Goal: Task Accomplishment & Management: Complete application form

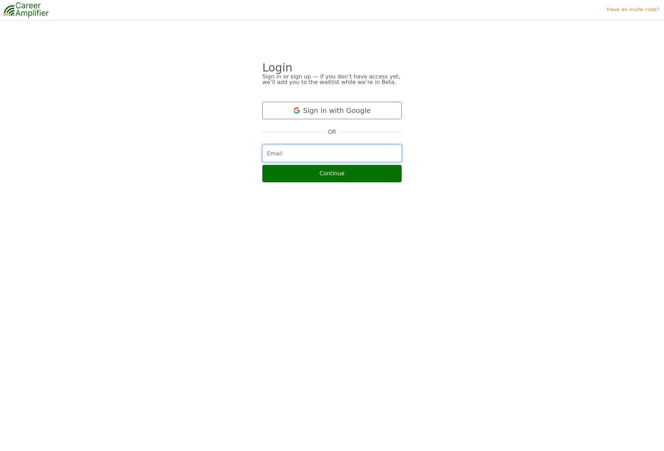
click at [293, 152] on input "email" at bounding box center [331, 153] width 139 height 17
type input "rashrn@gmail.com"
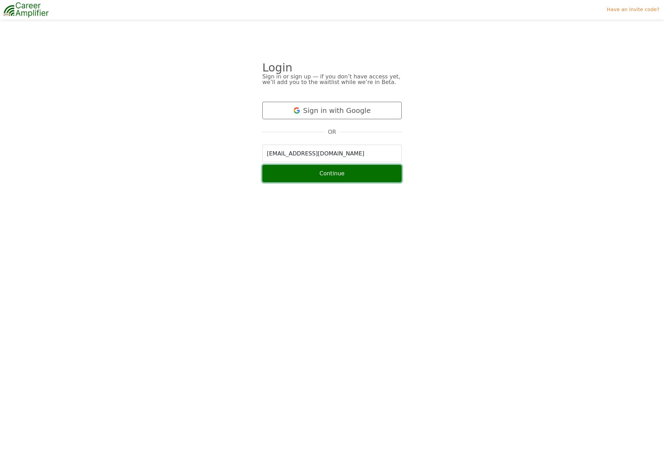
click at [294, 178] on button "Continue" at bounding box center [331, 173] width 139 height 17
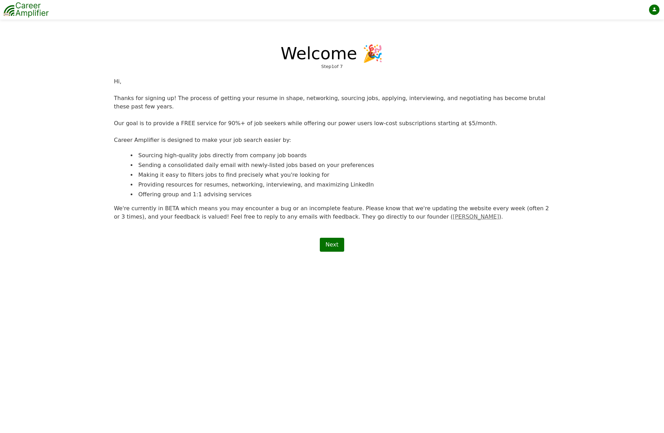
scroll to position [1, 0]
click at [330, 246] on link "Next" at bounding box center [332, 245] width 24 height 14
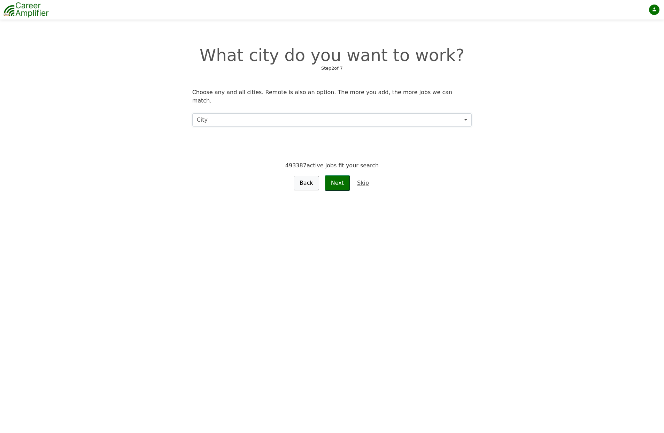
click at [259, 114] on button "City" at bounding box center [332, 119] width 280 height 13
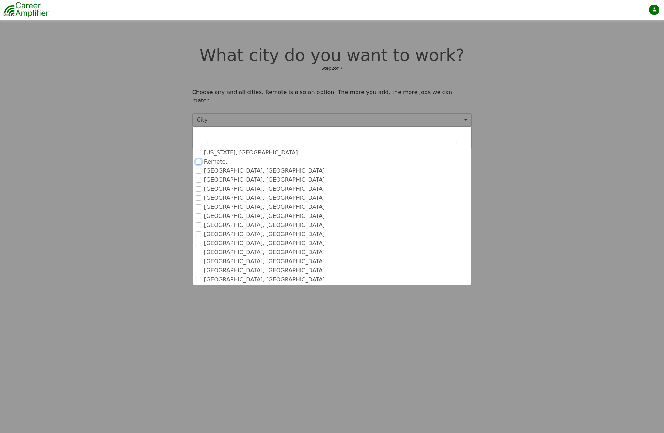
click at [199, 159] on input "Remote," at bounding box center [199, 162] width 6 height 6
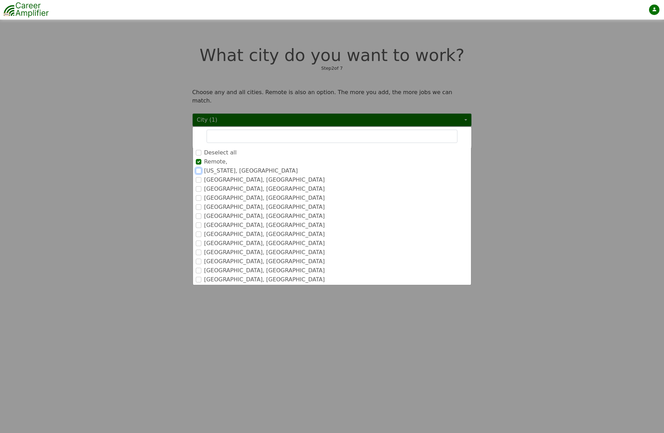
click at [199, 168] on input "New York, NY" at bounding box center [199, 171] width 6 height 6
click at [199, 209] on input "Austin, TX" at bounding box center [199, 212] width 6 height 6
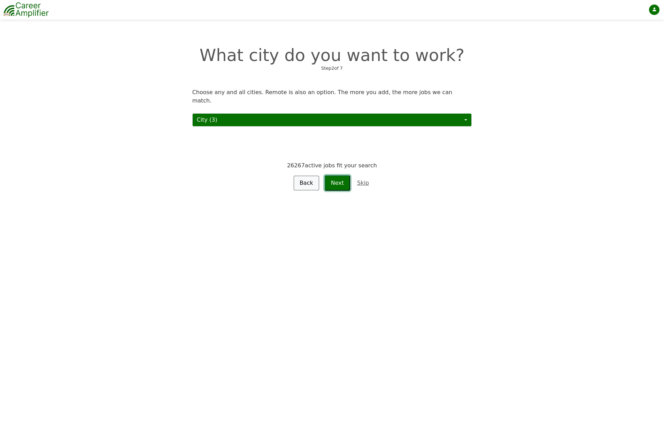
click at [337, 175] on button "Next" at bounding box center [337, 182] width 25 height 15
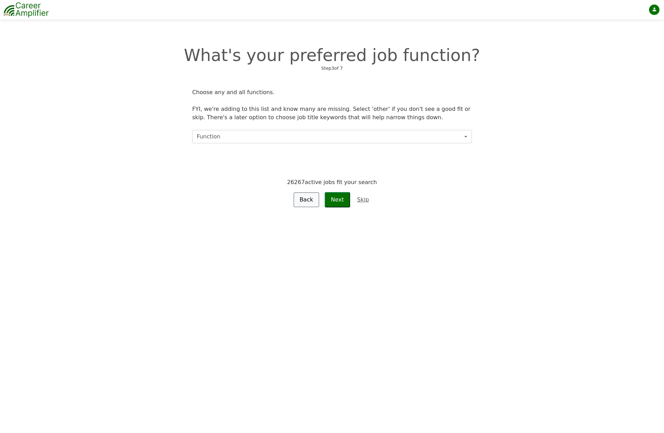
click at [253, 137] on button "Function" at bounding box center [332, 136] width 280 height 13
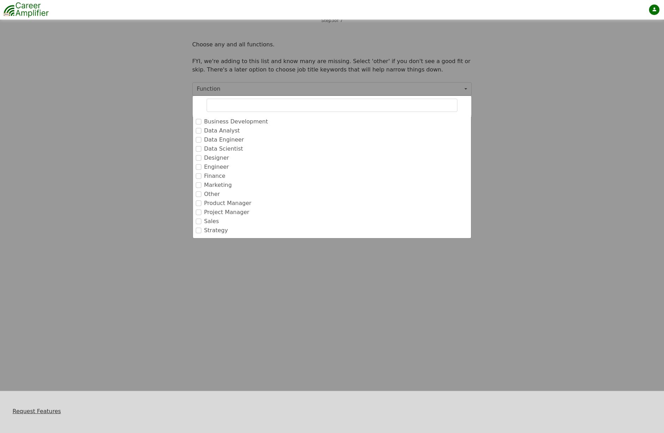
scroll to position [49, 0]
click at [199, 202] on input "Product Manager" at bounding box center [199, 202] width 6 height 6
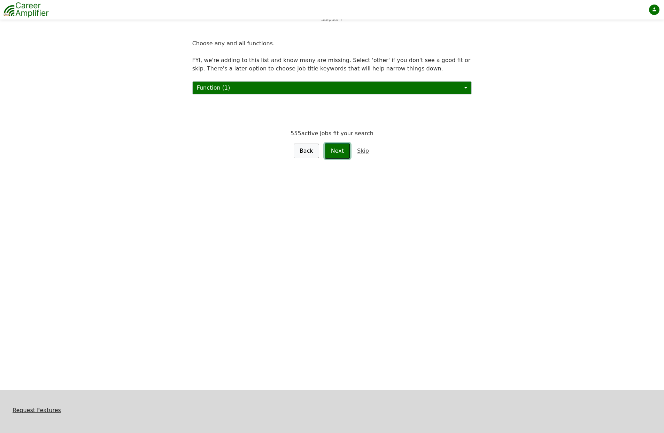
click at [334, 150] on button "Next" at bounding box center [337, 150] width 25 height 15
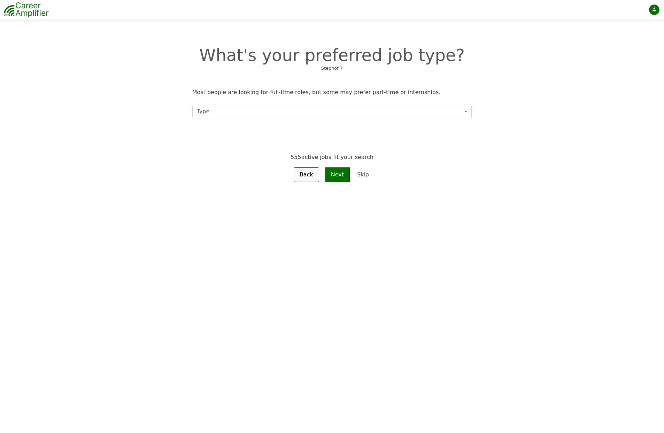
click at [234, 108] on button "Type" at bounding box center [332, 111] width 280 height 13
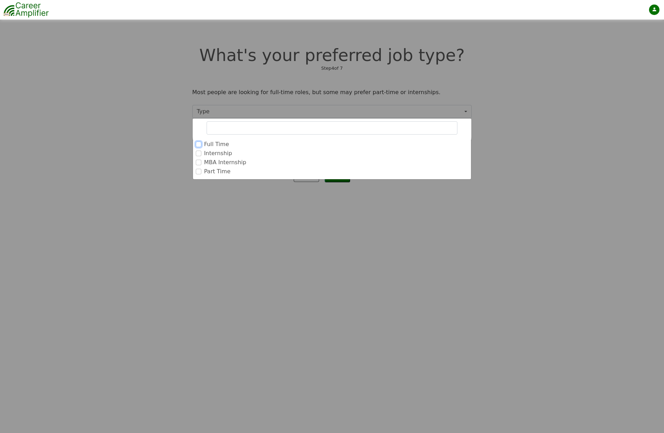
click at [198, 145] on input "Full Time" at bounding box center [199, 144] width 6 height 6
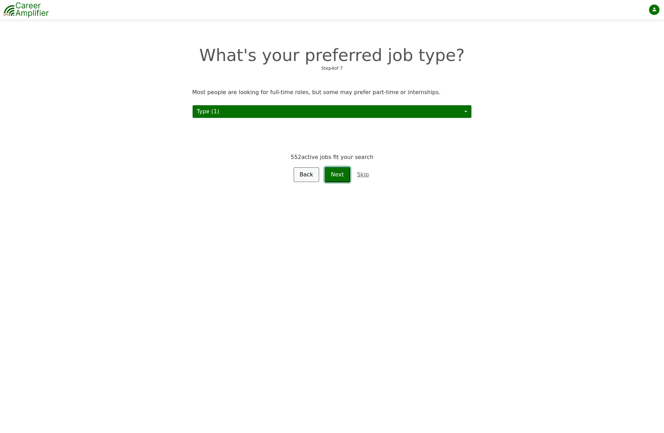
click at [339, 172] on button "Next" at bounding box center [337, 174] width 25 height 15
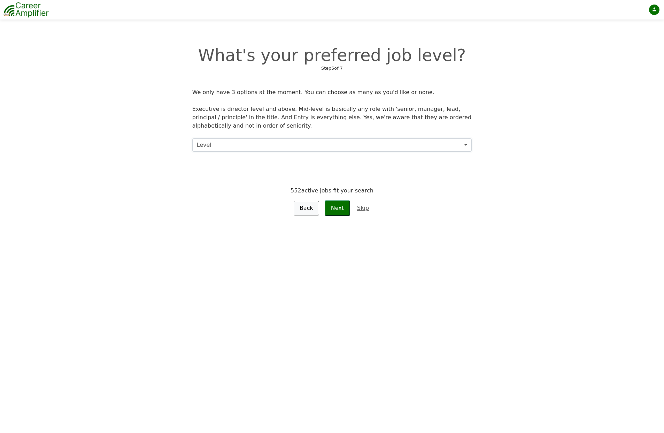
click at [297, 141] on button "Level" at bounding box center [332, 144] width 280 height 13
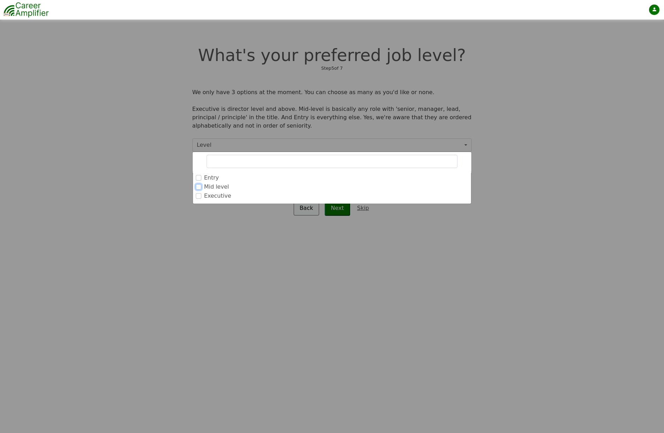
click at [198, 186] on input "Mid level" at bounding box center [199, 187] width 6 height 6
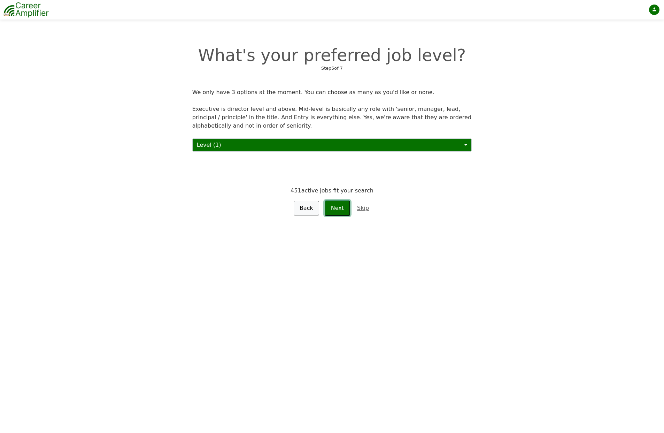
click at [339, 208] on button "Next" at bounding box center [337, 207] width 25 height 15
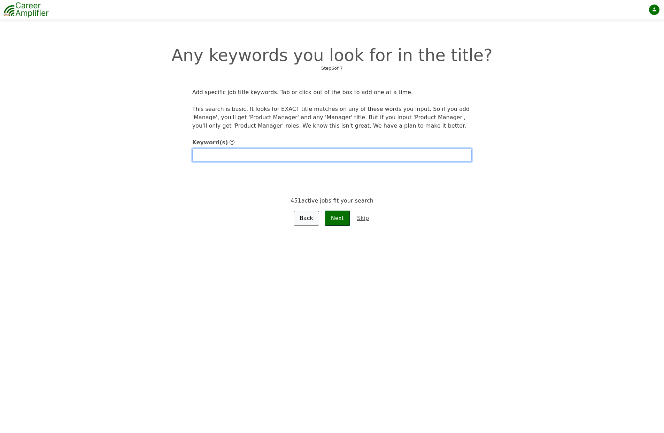
click at [264, 159] on input "text" at bounding box center [332, 154] width 280 height 13
type input "Staff Product Manager"
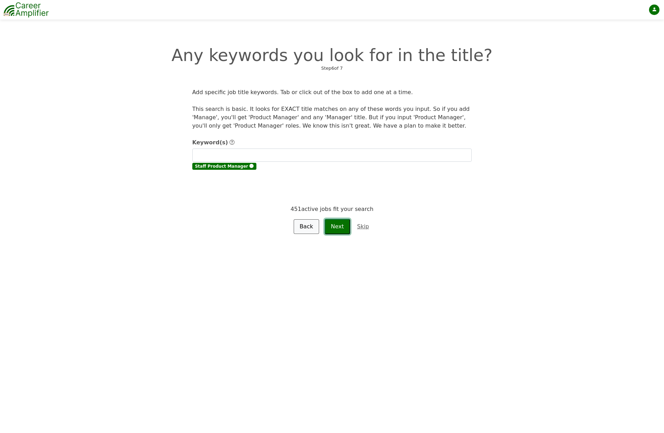
click at [338, 217] on form "Keyword(s) Staff Product Manager 🅧 451 active jobs fit your search Back Next Sk…" at bounding box center [332, 183] width 280 height 101
click at [338, 226] on button "Next" at bounding box center [337, 226] width 25 height 15
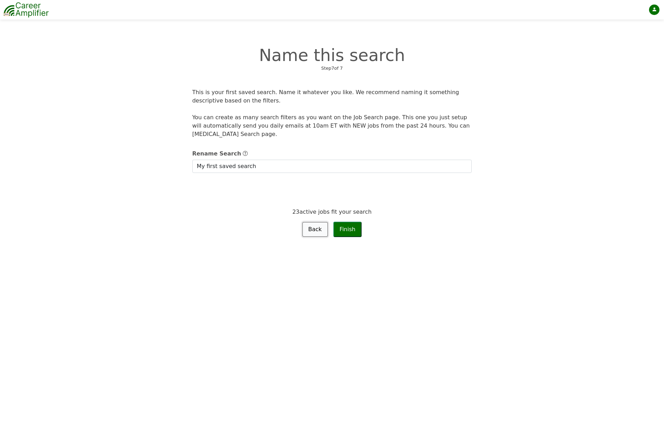
click at [314, 233] on link "Back" at bounding box center [314, 229] width 25 height 15
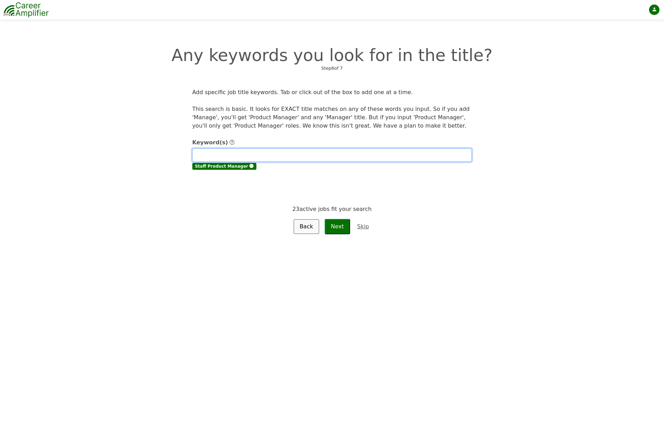
click at [227, 150] on input "text" at bounding box center [332, 154] width 280 height 13
type input "Senior Product Manager"
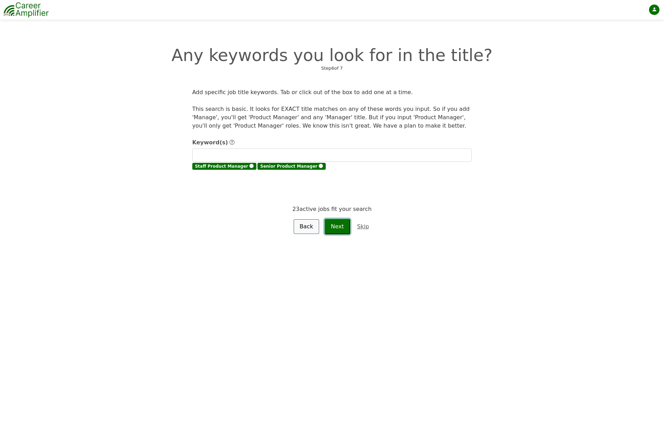
click at [339, 229] on button "Next" at bounding box center [337, 226] width 25 height 15
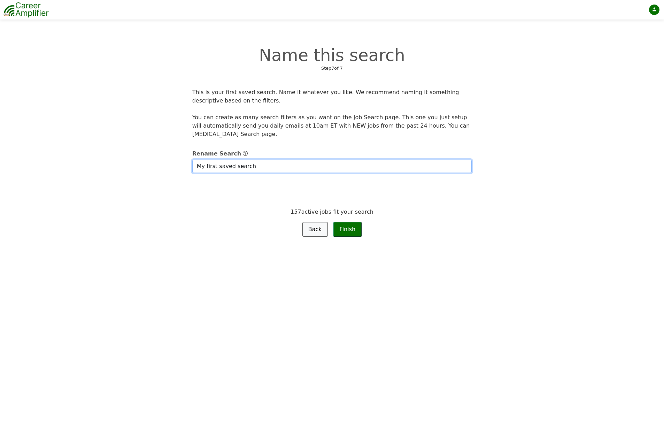
click at [316, 168] on input "My first saved search" at bounding box center [332, 166] width 280 height 13
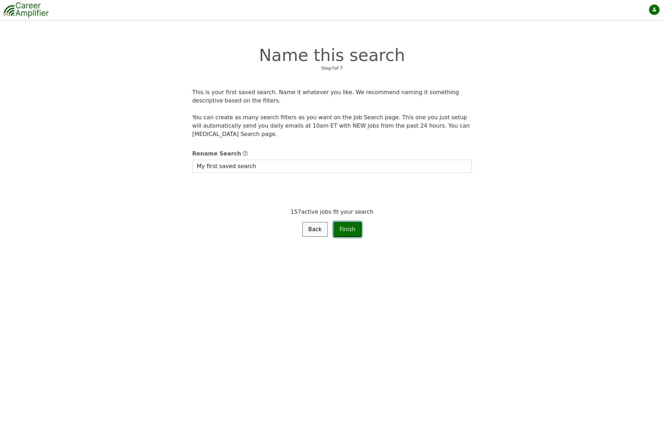
click at [353, 232] on button "Finish" at bounding box center [347, 229] width 29 height 15
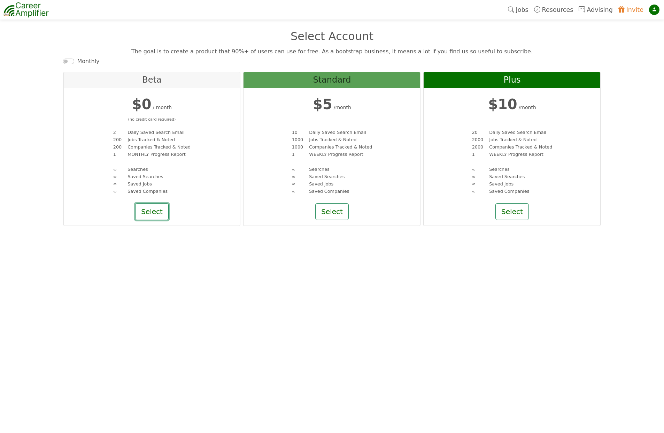
click at [145, 212] on button "Select" at bounding box center [151, 211] width 33 height 17
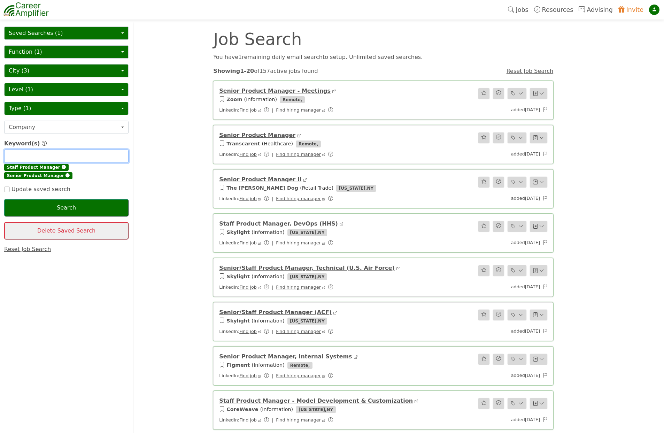
click at [63, 153] on input "text" at bounding box center [66, 155] width 124 height 13
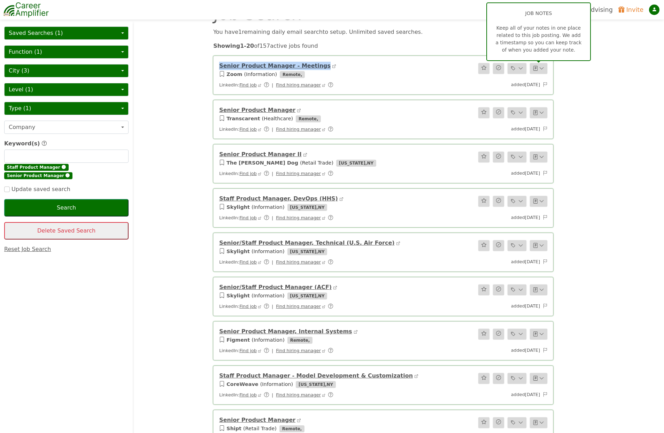
click at [541, 69] on icon "button" at bounding box center [541, 69] width 5 height 6
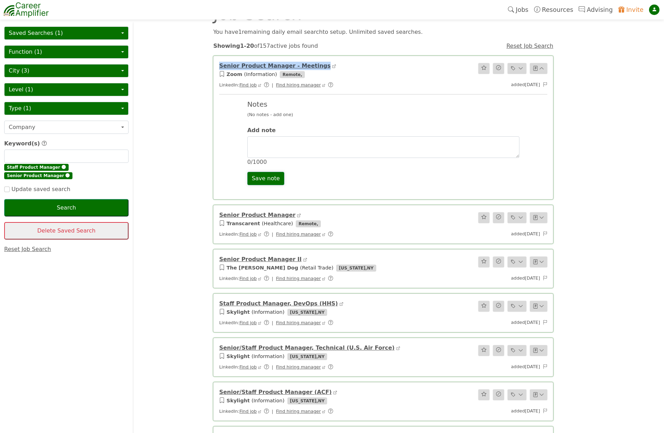
click at [541, 69] on icon "button" at bounding box center [541, 69] width 5 height 6
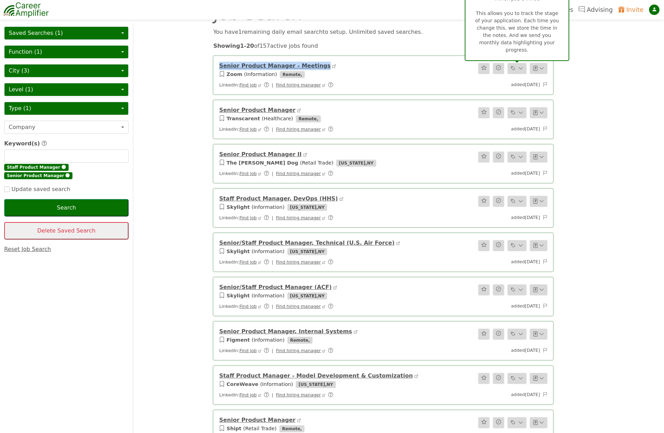
click at [521, 68] on icon at bounding box center [520, 68] width 5 height 7
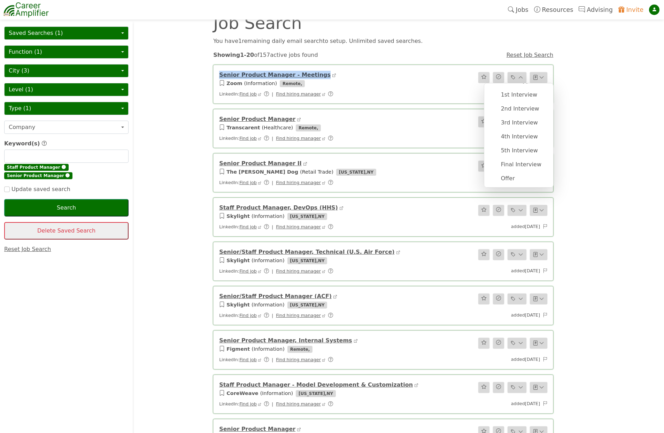
scroll to position [0, 0]
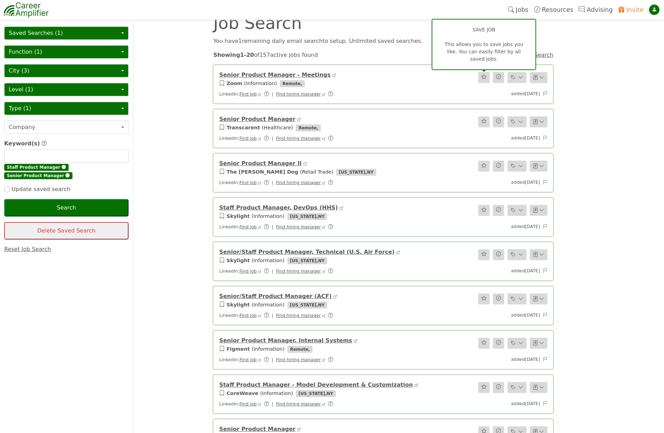
click at [484, 78] on icon "button" at bounding box center [483, 77] width 5 height 6
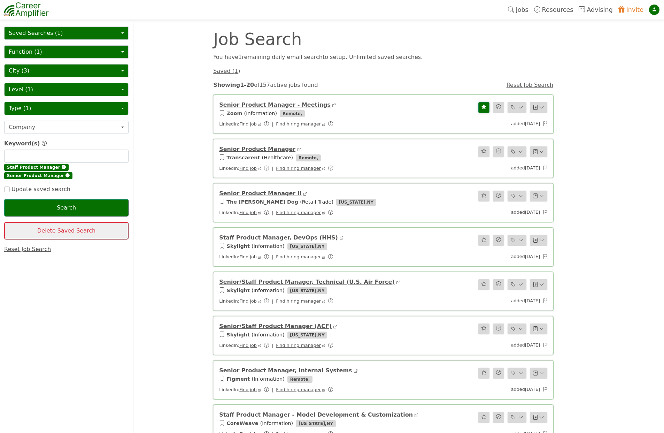
click at [254, 150] on link "Senior Product Manager" at bounding box center [257, 149] width 76 height 7
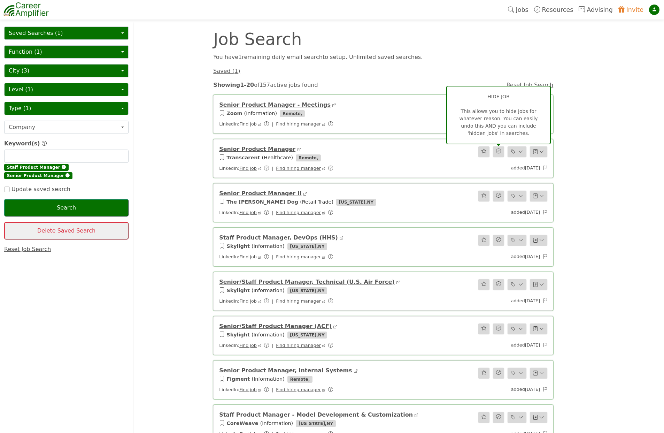
click at [499, 152] on icon "button" at bounding box center [498, 151] width 5 height 6
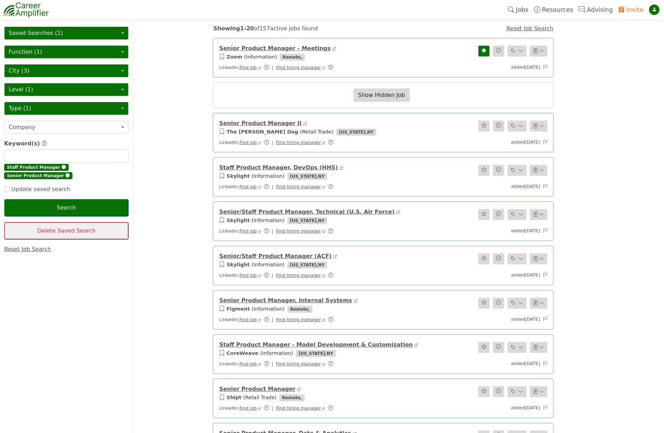
scroll to position [57, 0]
click at [303, 69] on link "Find hiring manager" at bounding box center [298, 66] width 45 height 5
click at [306, 276] on link "Find hiring manager" at bounding box center [298, 274] width 45 height 5
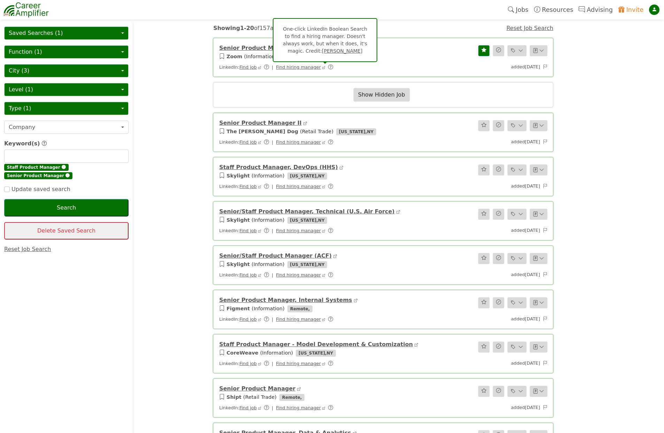
click at [330, 53] on link "Brenna Lasky" at bounding box center [342, 51] width 40 height 6
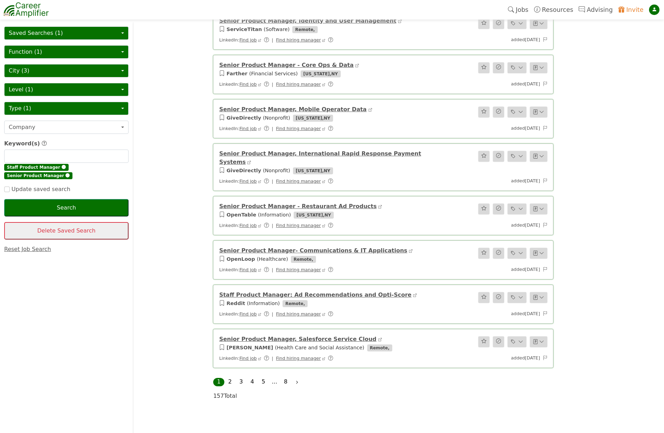
scroll to position [602, 0]
click at [265, 202] on link "Senior Product Manager - Restaurant Ad Products" at bounding box center [297, 205] width 157 height 7
drag, startPoint x: 540, startPoint y: 262, endPoint x: 512, endPoint y: 262, distance: 27.5
click at [512, 265] on div "added Aug 12, 2025" at bounding box center [495, 268] width 112 height 7
click at [520, 265] on div "added Aug 12, 2025" at bounding box center [495, 268] width 112 height 7
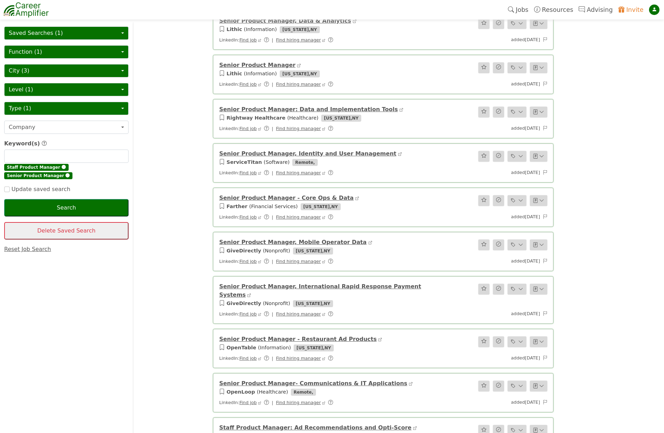
scroll to position [469, 0]
click at [588, 144] on div "Saved Searches (1) My first saved search (daily email) Function (1) Deselect al…" at bounding box center [332, 39] width 658 height 985
click at [561, 10] on link "Resources" at bounding box center [553, 10] width 45 height 16
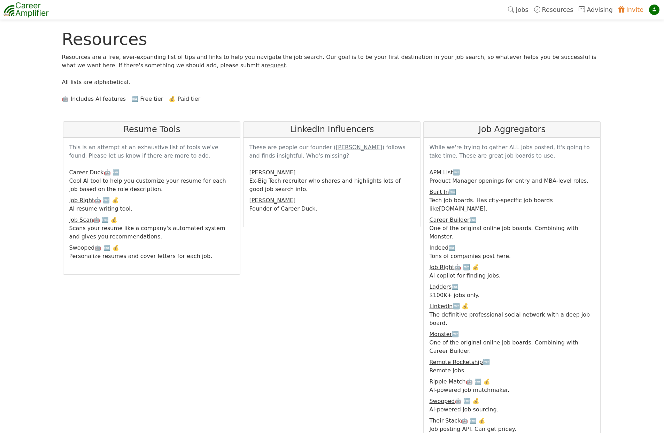
click at [531, 8] on link "Jobs" at bounding box center [518, 10] width 26 height 16
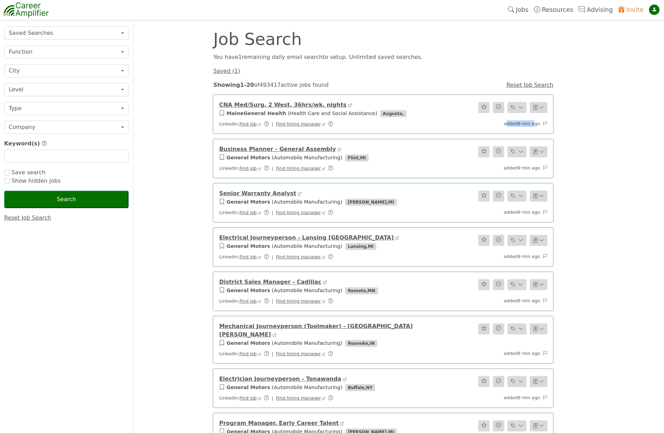
drag, startPoint x: 509, startPoint y: 123, endPoint x: 533, endPoint y: 123, distance: 24.4
click at [533, 123] on div "added 9 min ago" at bounding box center [495, 123] width 112 height 7
click at [32, 90] on button "Level" at bounding box center [66, 89] width 124 height 13
click at [97, 53] on button "Function" at bounding box center [66, 51] width 124 height 13
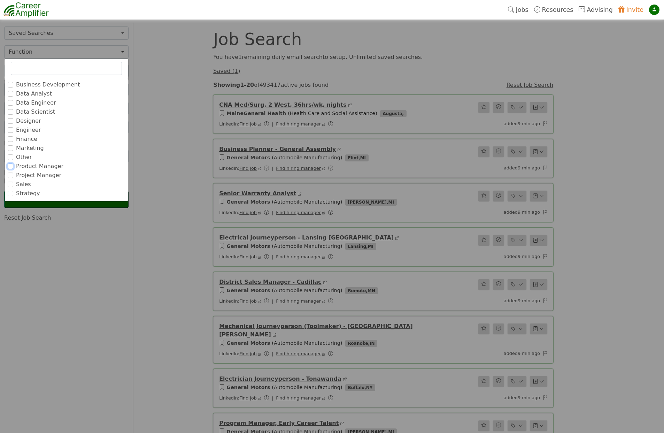
click at [11, 165] on input "Product Manager" at bounding box center [11, 166] width 6 height 6
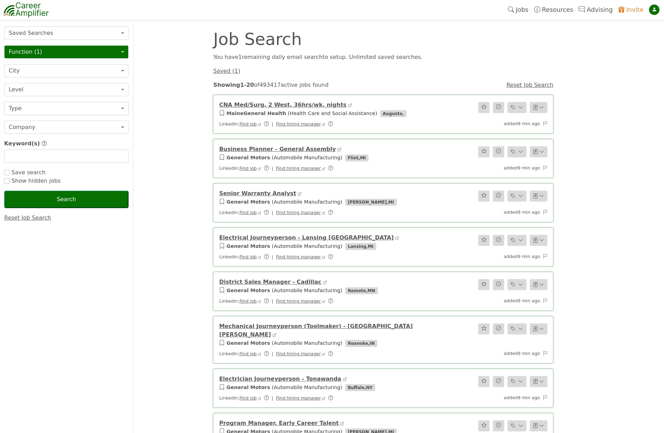
click at [53, 108] on button "Type" at bounding box center [66, 108] width 124 height 13
click at [18, 159] on input "text" at bounding box center [66, 155] width 124 height 13
type input "Product Manager"
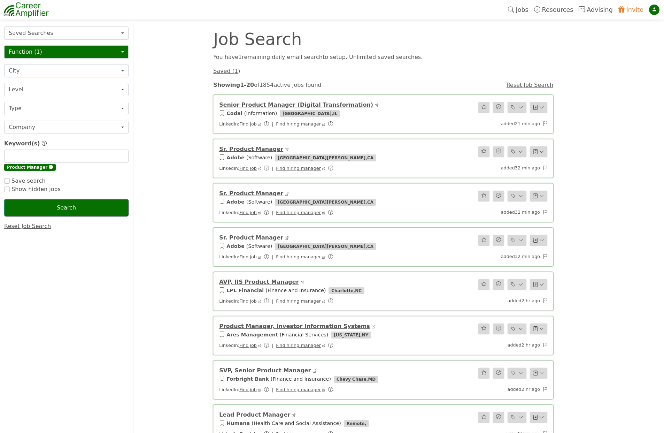
click at [67, 52] on button "Function (1)" at bounding box center [66, 51] width 124 height 13
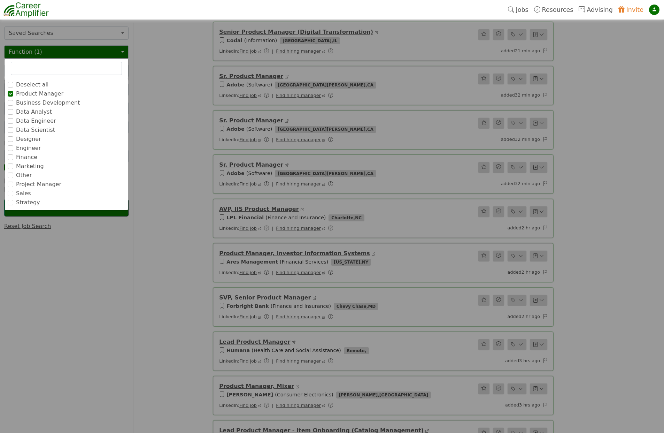
scroll to position [76, 0]
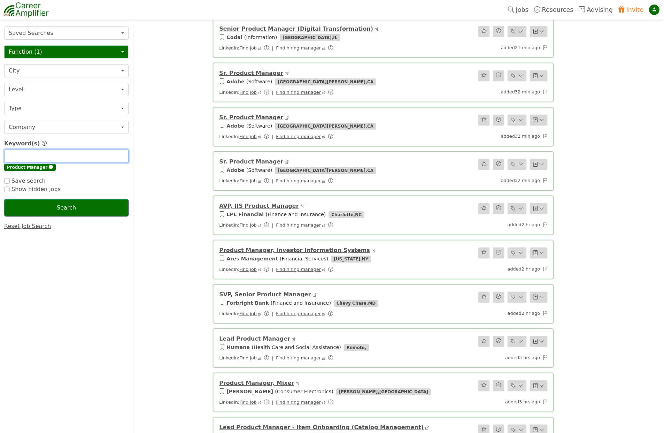
click at [32, 160] on input "text" at bounding box center [66, 155] width 124 height 13
type input "AI"
click at [49, 168] on span "🅧" at bounding box center [51, 167] width 4 height 5
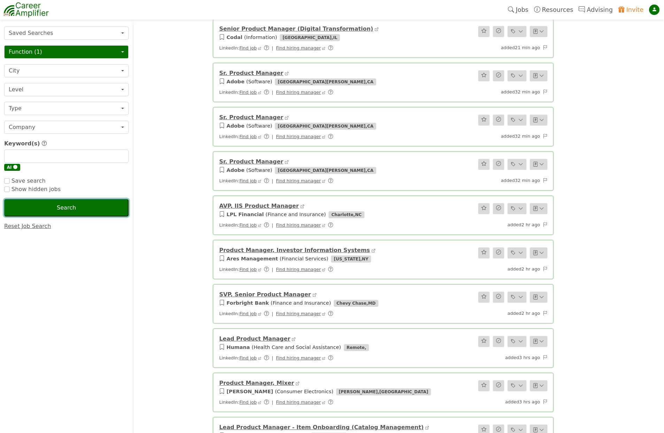
click at [97, 209] on button "Search" at bounding box center [66, 207] width 124 height 17
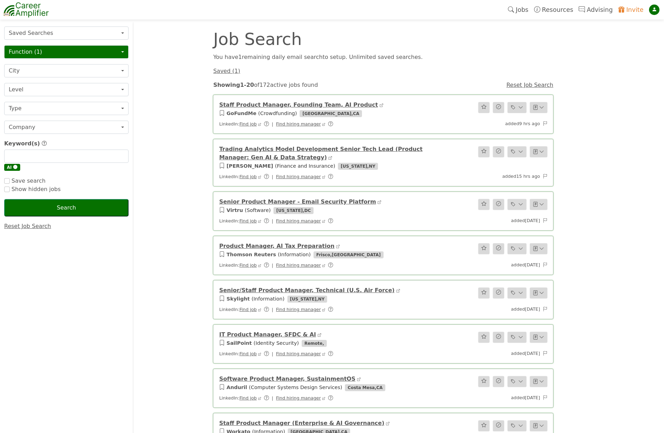
click at [263, 200] on link "Senior Product Manager - Email Security Platform" at bounding box center [297, 201] width 157 height 7
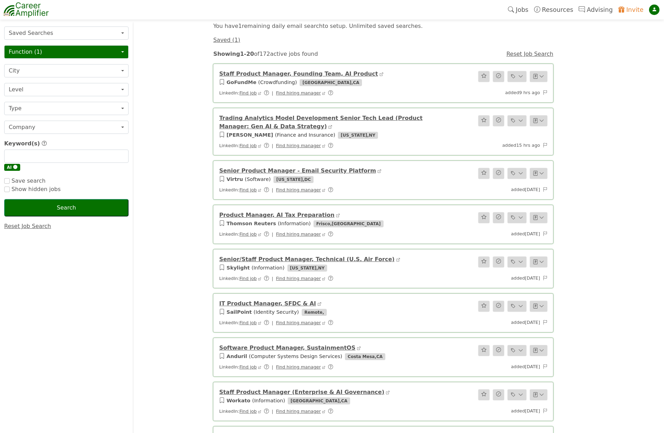
scroll to position [30, 0]
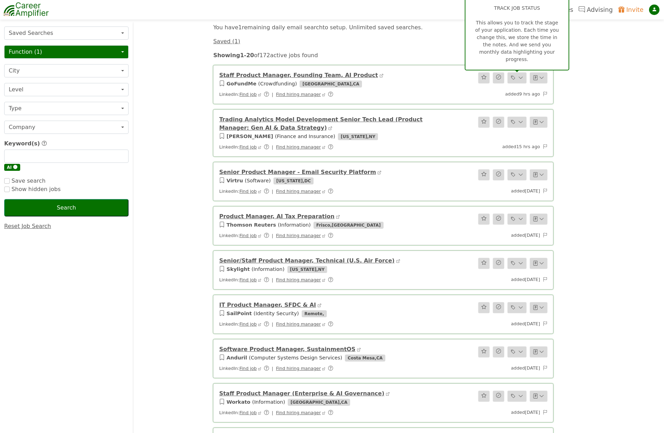
click at [520, 79] on icon at bounding box center [520, 77] width 5 height 7
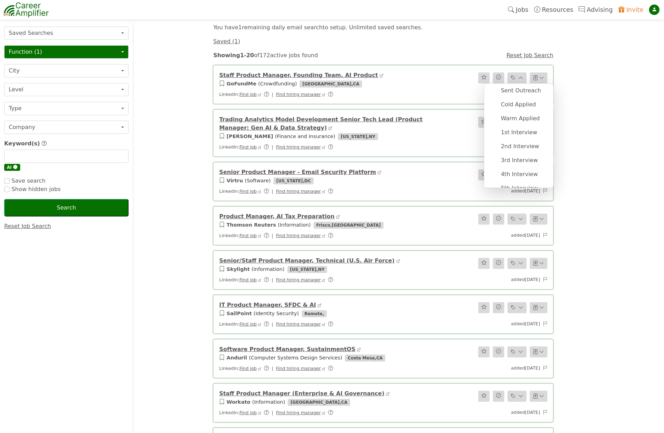
click at [510, 117] on div "Warm Applied" at bounding box center [524, 118] width 46 height 8
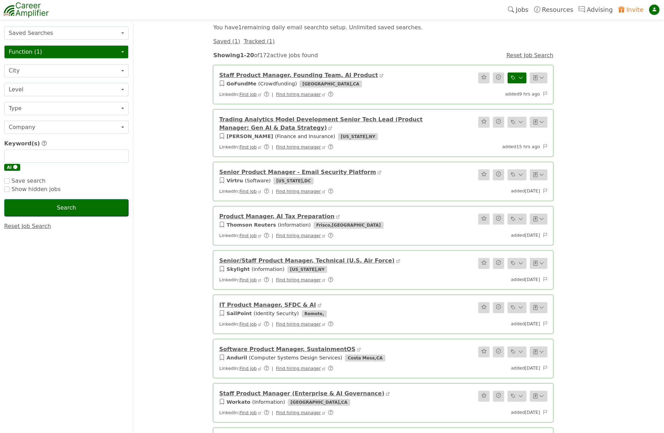
click at [652, 10] on icon at bounding box center [654, 10] width 5 height 8
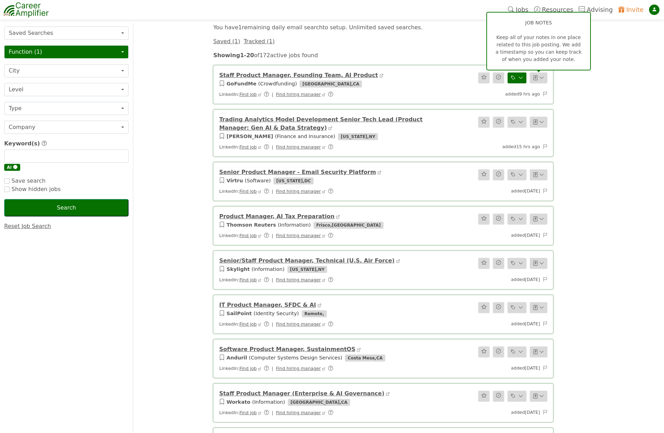
click at [542, 80] on icon "button" at bounding box center [541, 78] width 5 height 6
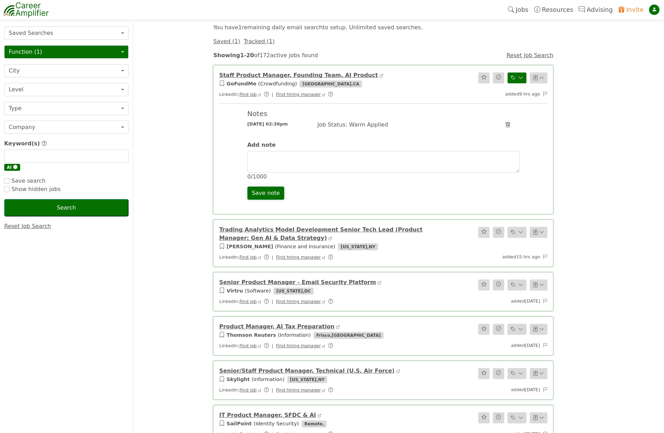
click at [542, 77] on icon "button" at bounding box center [541, 78] width 5 height 6
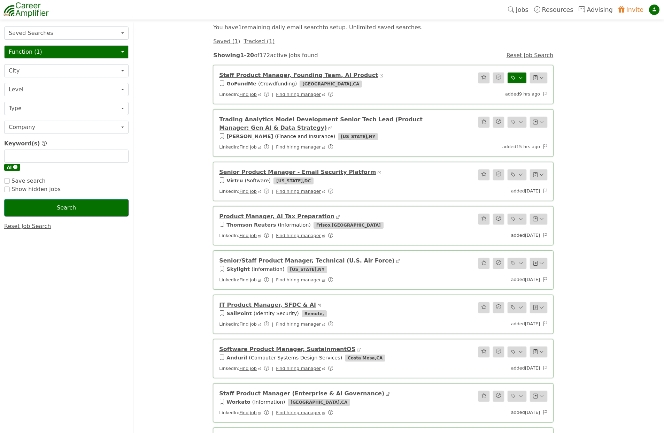
click at [257, 41] on link "Tracked ( 1 )" at bounding box center [259, 41] width 31 height 7
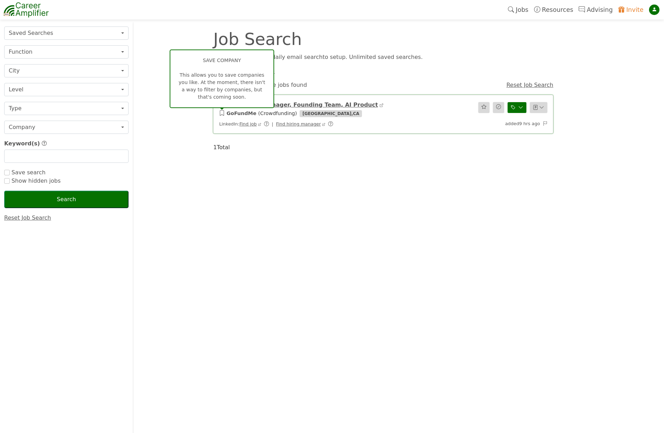
click at [222, 113] on icon at bounding box center [222, 113] width 6 height 7
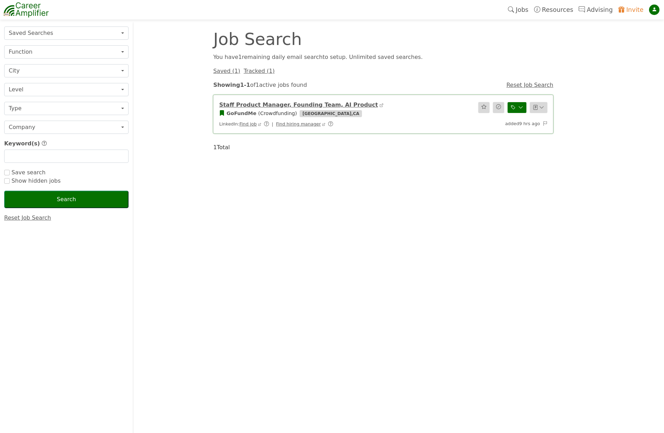
click at [224, 111] on icon at bounding box center [222, 113] width 6 height 7
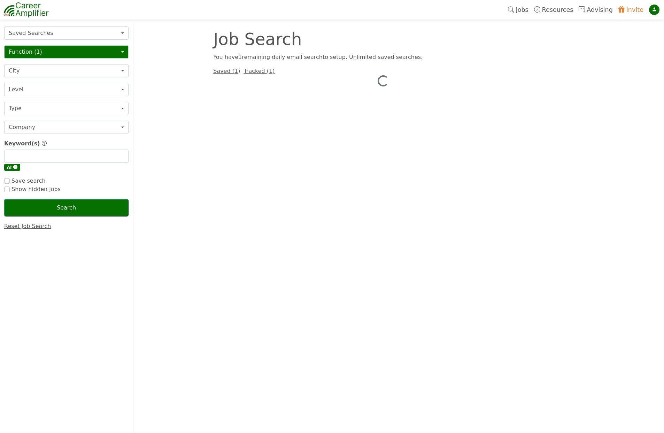
scroll to position [30, 0]
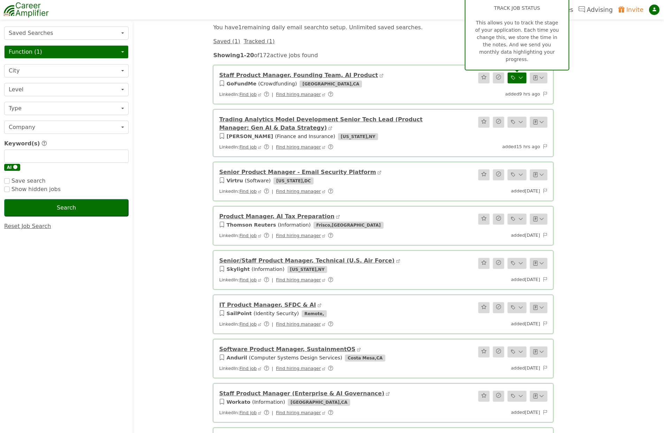
click at [521, 79] on icon at bounding box center [520, 77] width 5 height 7
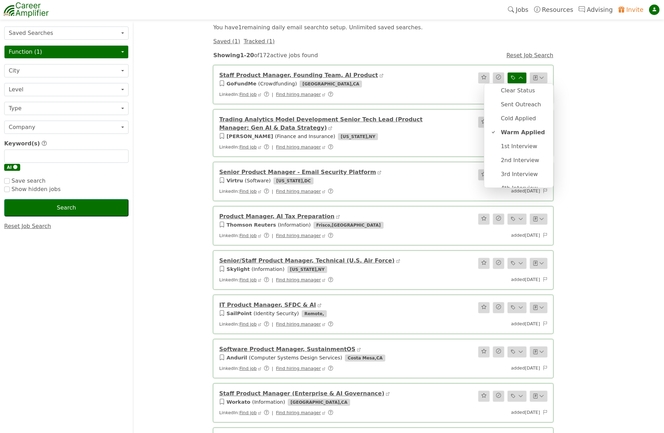
click at [518, 90] on div "Clear Status" at bounding box center [524, 90] width 46 height 8
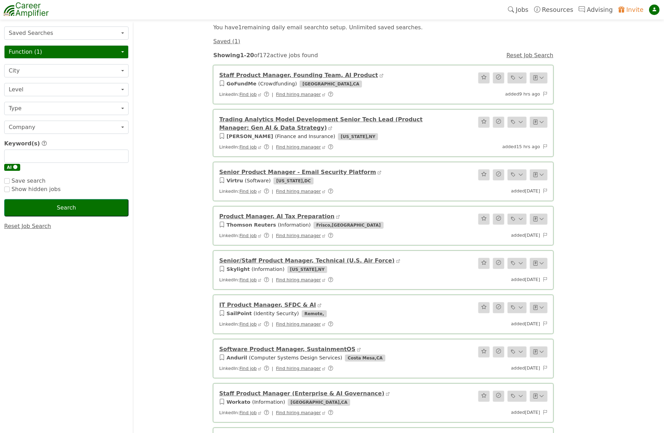
click at [14, 167] on span "🅧" at bounding box center [15, 167] width 4 height 5
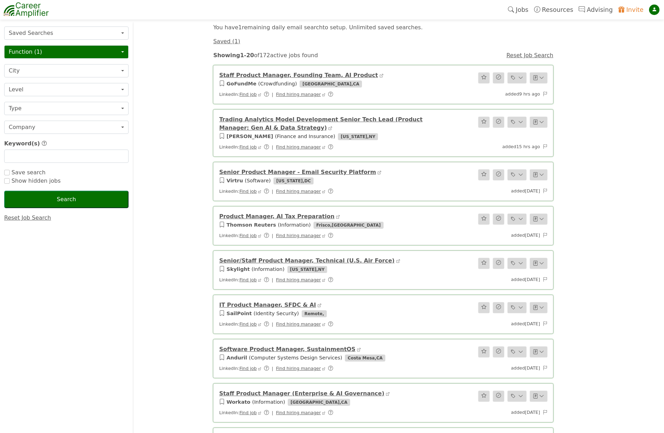
click at [41, 218] on link "Reset Job Search" at bounding box center [27, 217] width 47 height 7
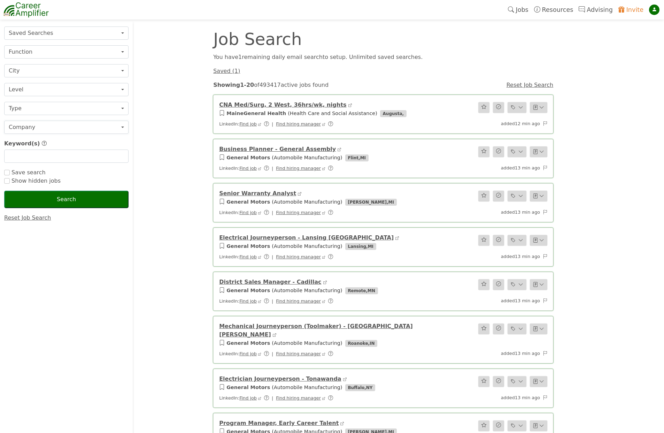
click at [25, 127] on button "Company" at bounding box center [66, 127] width 124 height 13
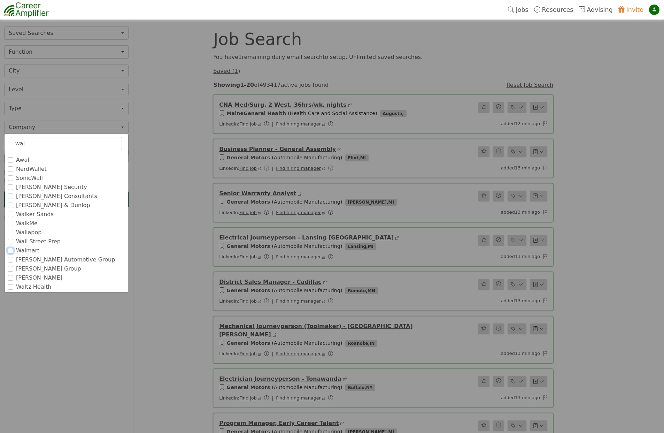
click at [11, 251] on input "Walmart" at bounding box center [11, 251] width 6 height 6
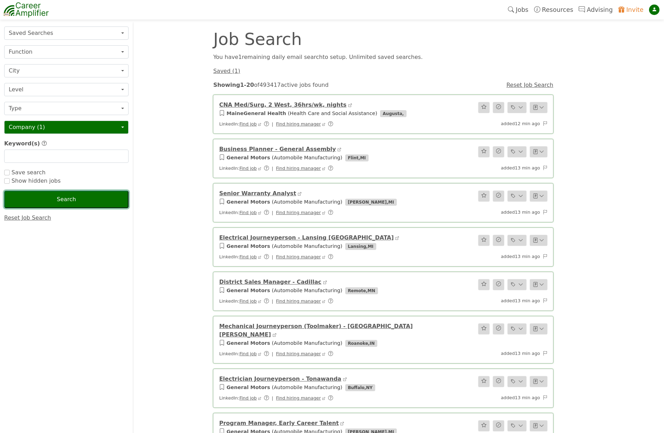
click at [78, 201] on button "Search" at bounding box center [66, 199] width 124 height 17
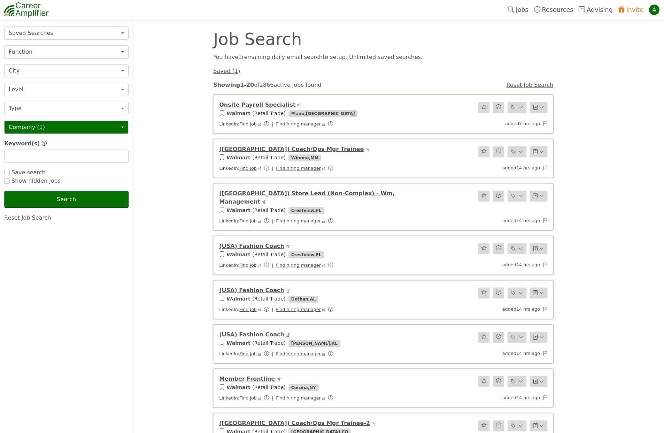
click at [29, 171] on span "Save search" at bounding box center [28, 172] width 36 height 7
click at [6, 172] on input "checkbox" at bounding box center [7, 173] width 6 height 6
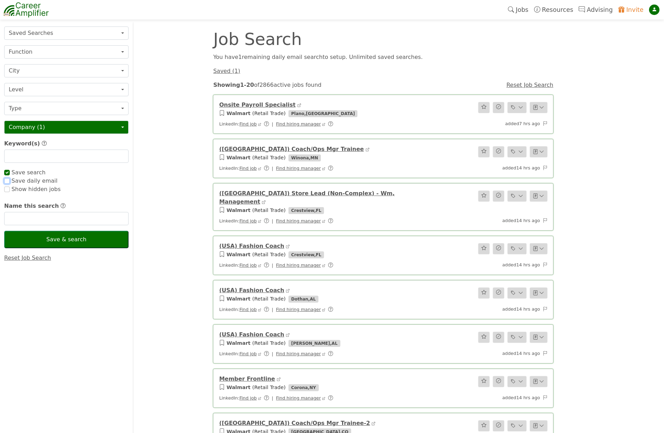
checkbox input "true"
click at [9, 182] on input "checkbox" at bounding box center [7, 181] width 6 height 6
checkbox input "true"
click at [8, 180] on input "checkbox" at bounding box center [7, 181] width 6 height 6
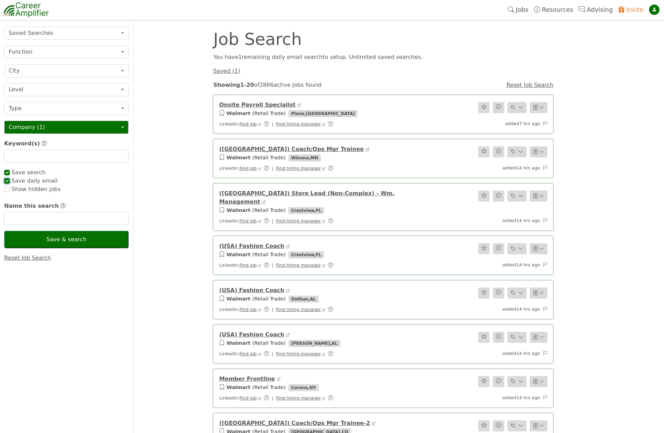
checkbox input "false"
checkbox input "true"
click at [6, 181] on input "checkbox" at bounding box center [7, 181] width 6 height 6
checkbox input "true"
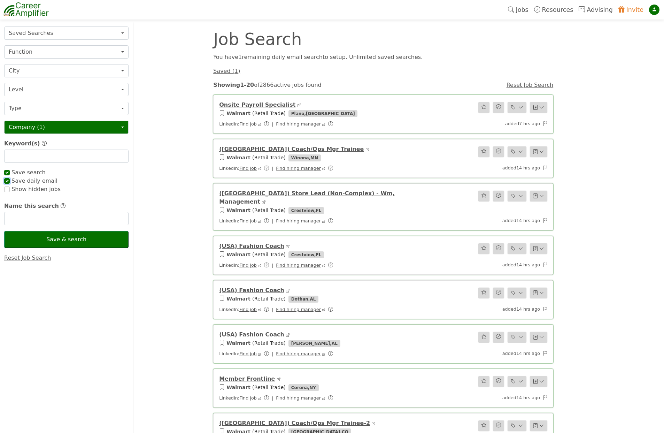
click at [6, 181] on input "checkbox" at bounding box center [7, 181] width 6 height 6
checkbox input "false"
click at [54, 131] on button "Company (1)" at bounding box center [66, 127] width 124 height 13
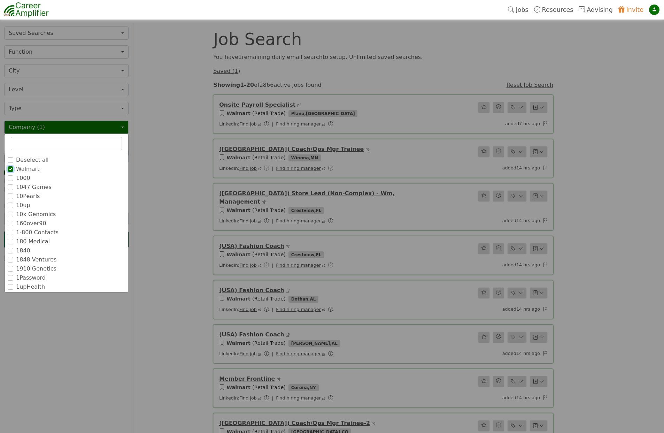
click at [12, 169] on input "Walmart" at bounding box center [11, 169] width 6 height 6
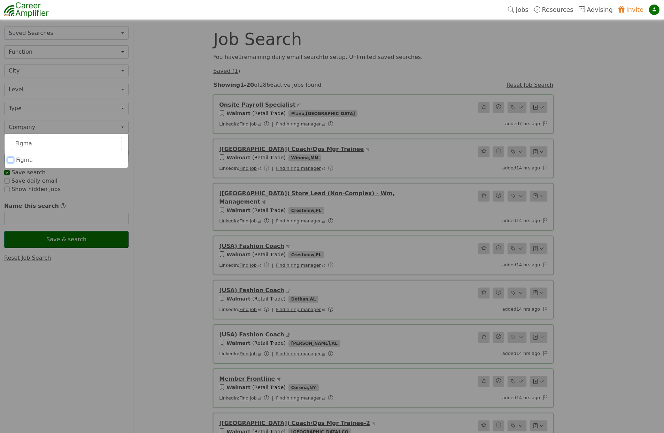
click at [10, 161] on input "Figma" at bounding box center [11, 160] width 6 height 6
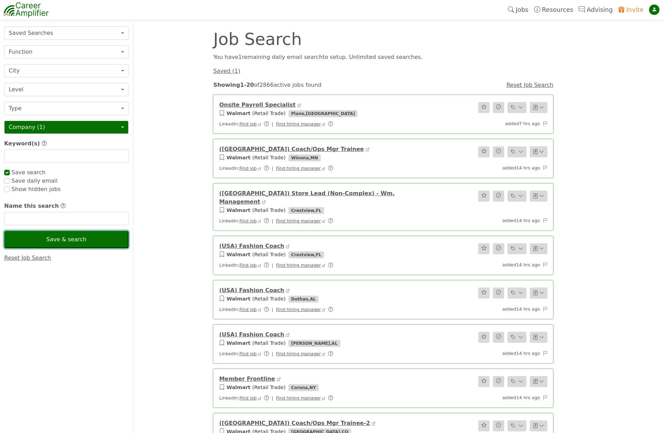
click at [73, 240] on button "Save & search" at bounding box center [66, 239] width 124 height 17
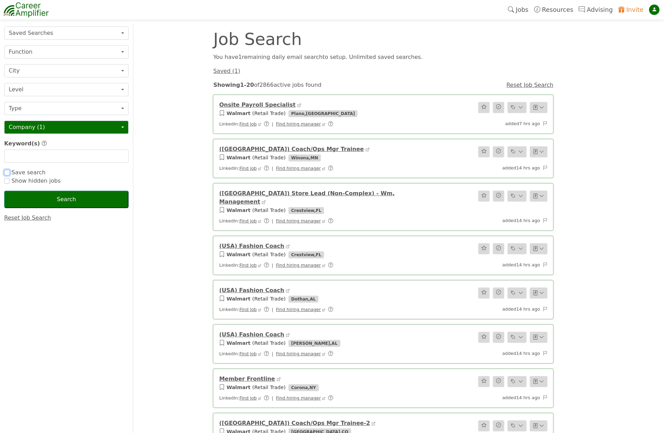
click at [7, 173] on input "checkbox" at bounding box center [7, 173] width 6 height 6
checkbox input "false"
click at [49, 207] on button "Search" at bounding box center [66, 199] width 124 height 17
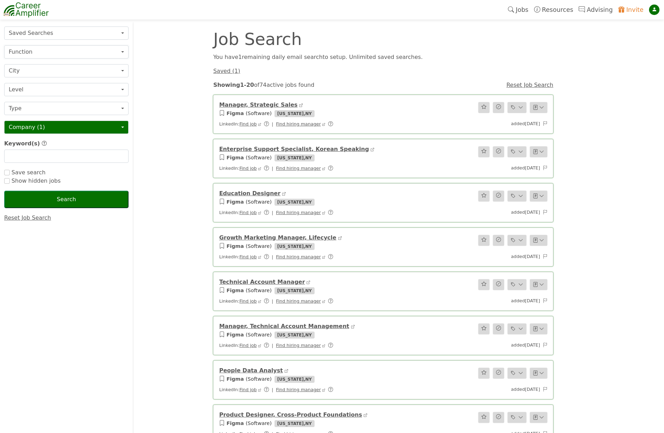
click at [59, 52] on button "Function" at bounding box center [66, 51] width 124 height 13
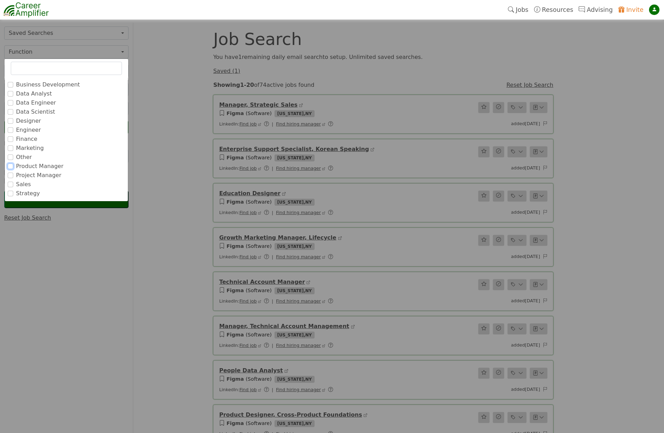
click at [10, 165] on input "Product Manager" at bounding box center [11, 166] width 6 height 6
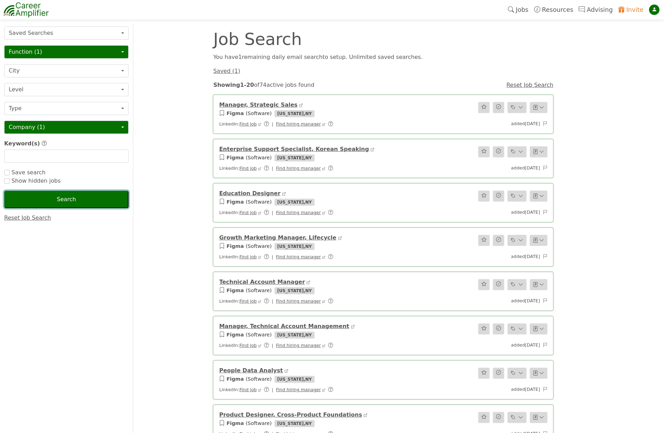
click at [90, 200] on button "Search" at bounding box center [66, 199] width 124 height 17
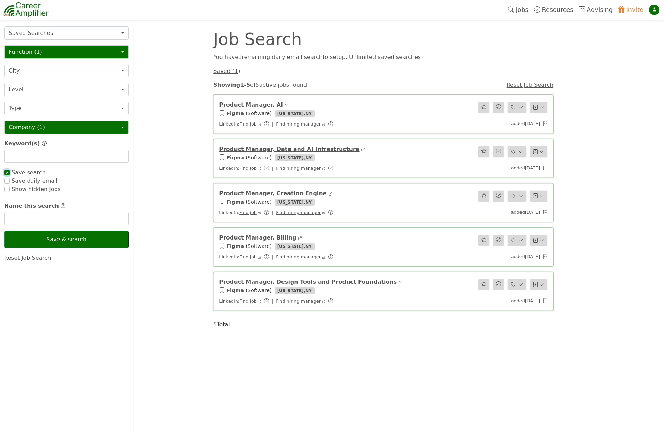
click at [6, 171] on input "checkbox" at bounding box center [7, 173] width 6 height 6
checkbox input "true"
click at [9, 182] on input "checkbox" at bounding box center [7, 181] width 6 height 6
checkbox input "true"
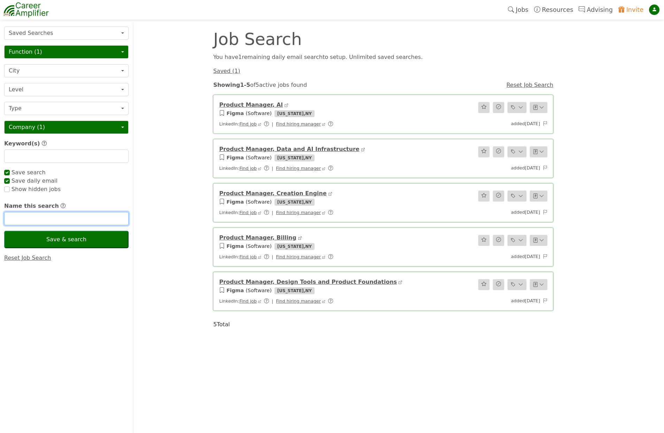
checkbox input "true"
click at [73, 217] on input "text" at bounding box center [66, 218] width 124 height 13
checkbox input "true"
type input "F"
checkbox input "true"
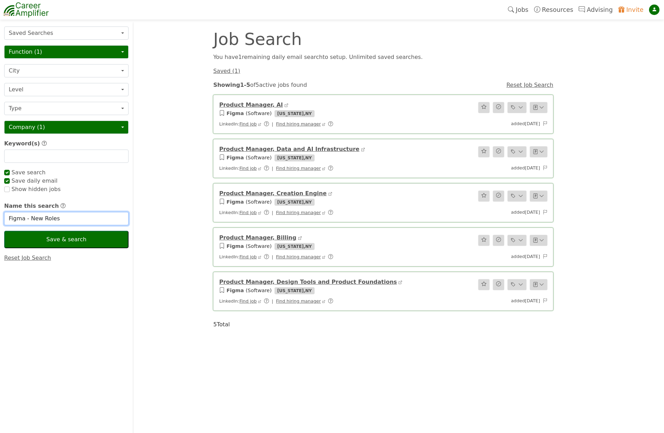
type input "Figma - New Roles"
click at [76, 241] on button "Save & search" at bounding box center [66, 239] width 124 height 17
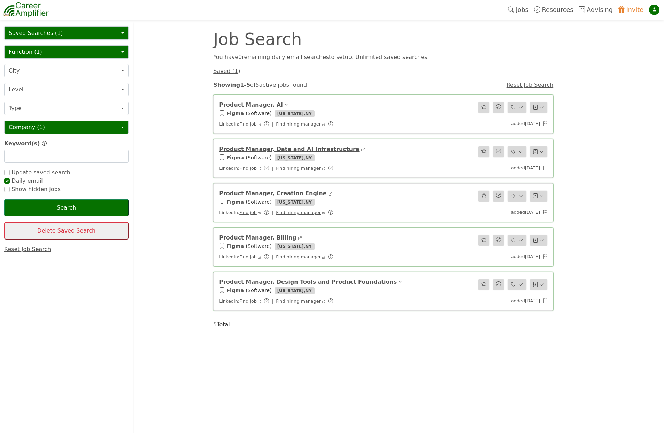
click at [91, 34] on button "Saved Searches (1)" at bounding box center [66, 32] width 124 height 13
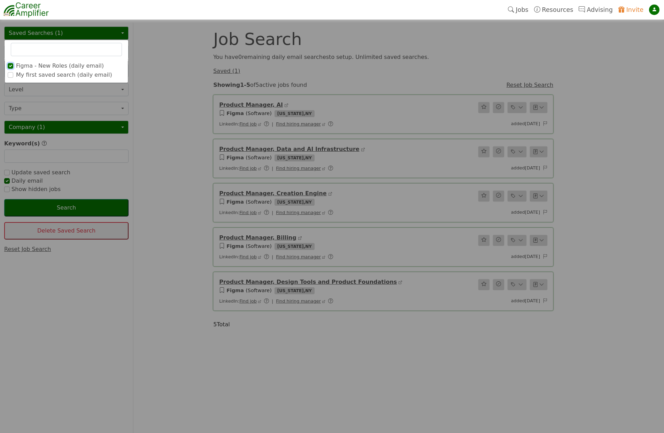
checkbox input "true"
click at [9, 68] on input "Figma - New Roles (daily email)" at bounding box center [11, 66] width 6 height 6
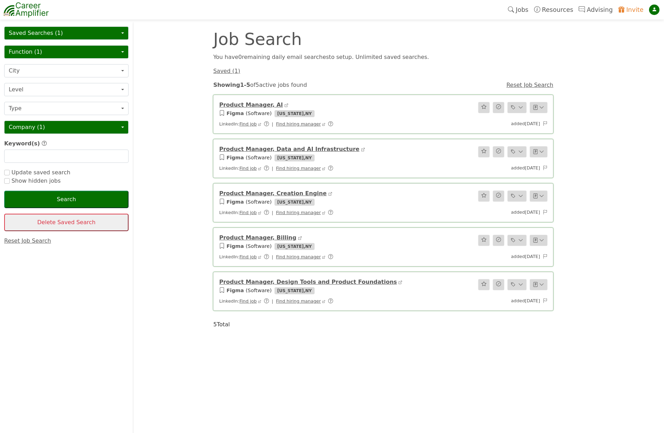
click at [36, 35] on button "Saved Searches (1)" at bounding box center [66, 32] width 124 height 13
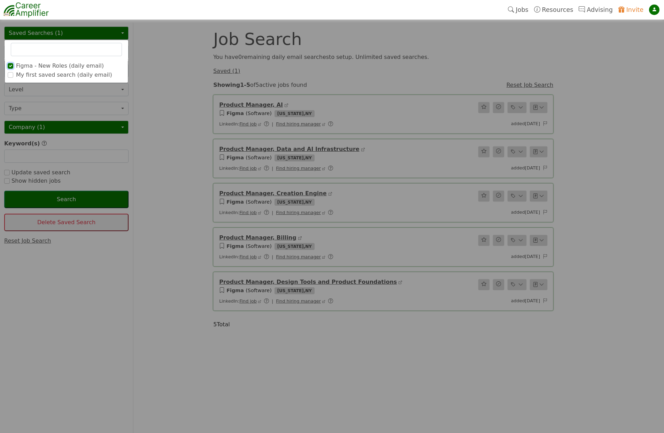
click at [10, 65] on input "Figma - New Roles (daily email)" at bounding box center [11, 66] width 6 height 6
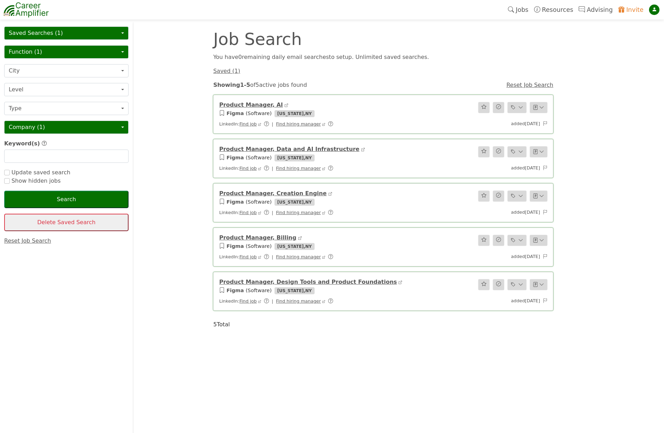
click at [48, 28] on button "Saved Searches (1)" at bounding box center [66, 32] width 124 height 13
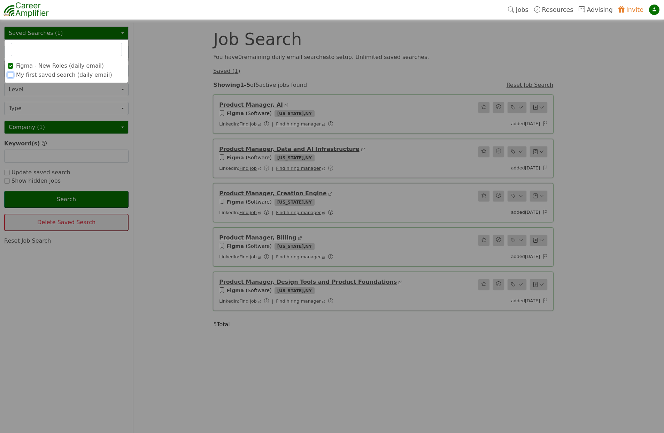
click at [13, 75] on input "My first saved search (daily email)" at bounding box center [11, 75] width 6 height 6
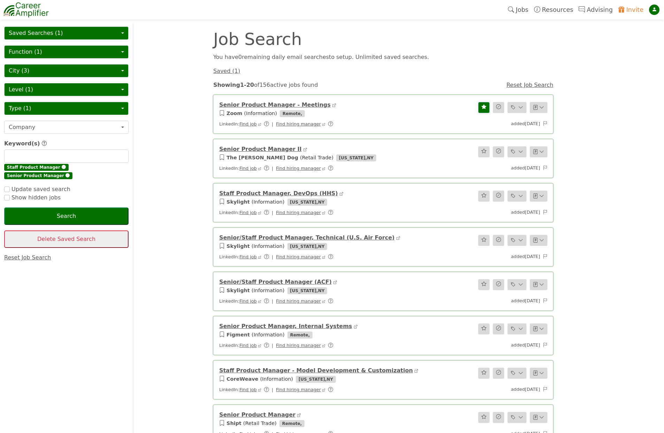
click at [113, 29] on button "Saved Searches (1)" at bounding box center [66, 32] width 124 height 13
click at [29, 5] on img at bounding box center [25, 9] width 45 height 17
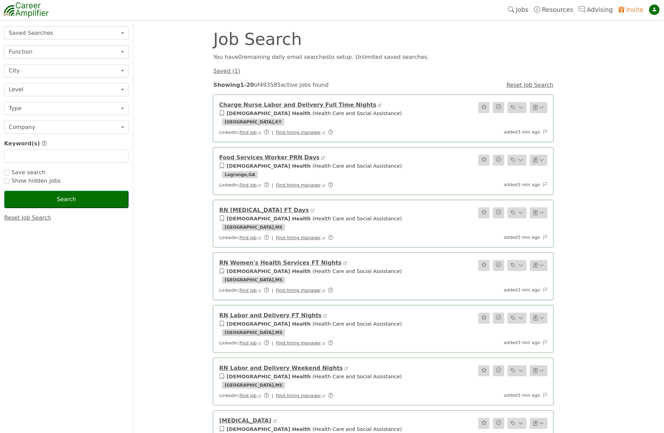
click at [93, 52] on button "Function" at bounding box center [66, 51] width 124 height 13
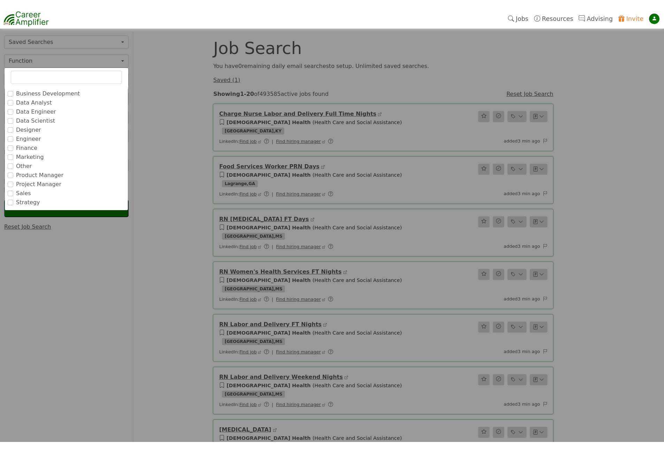
scroll to position [26, 0]
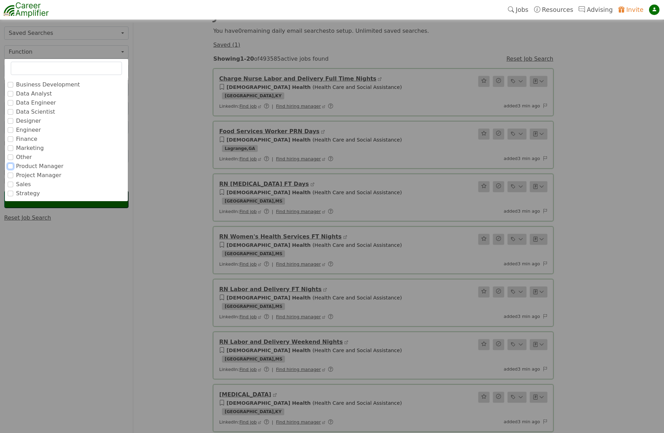
click at [10, 164] on input "Product Manager" at bounding box center [11, 166] width 6 height 6
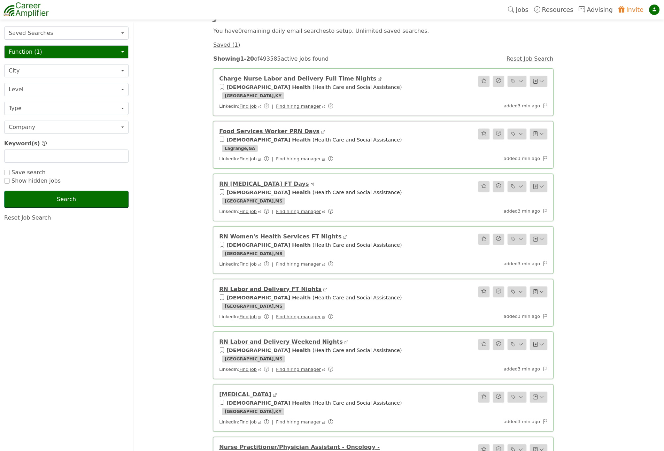
click at [606, 7] on link "Advising" at bounding box center [595, 10] width 39 height 16
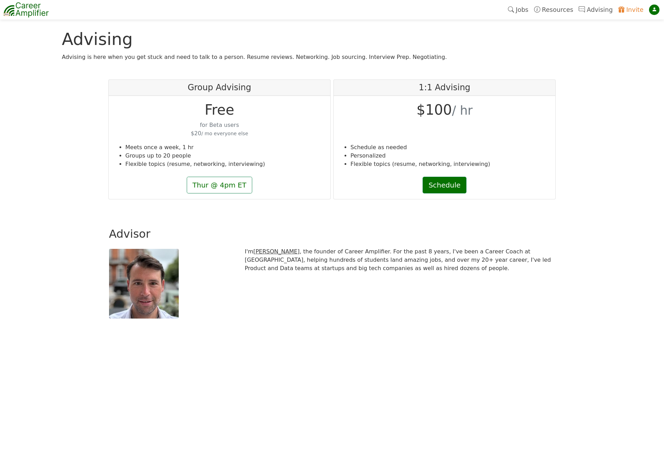
click at [570, 9] on link "Resources" at bounding box center [553, 10] width 45 height 16
